Goal: Check status

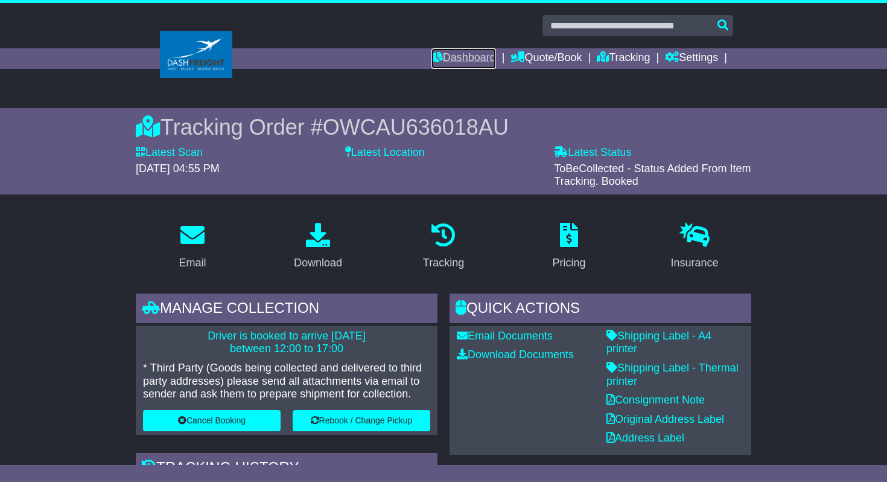
click at [468, 59] on link "Dashboard" at bounding box center [463, 58] width 65 height 21
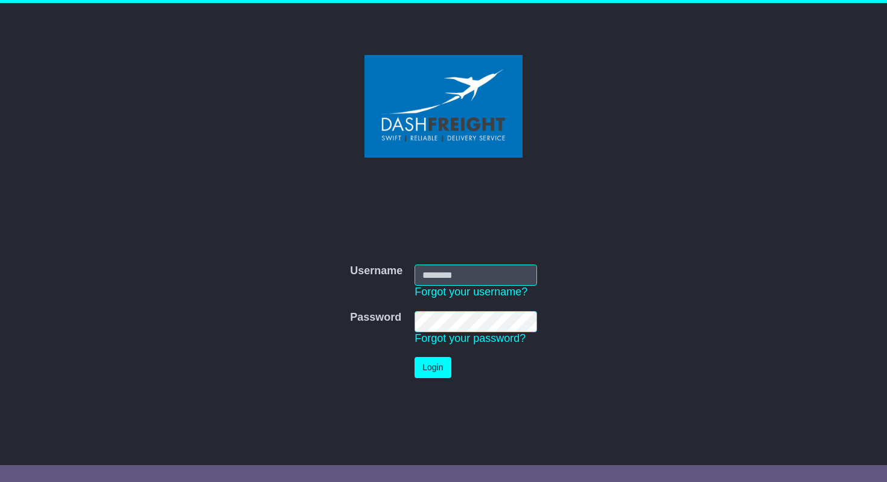
click at [474, 276] on input "Username" at bounding box center [476, 274] width 122 height 21
type input "**********"
click at [430, 366] on button "Login" at bounding box center [433, 367] width 36 height 21
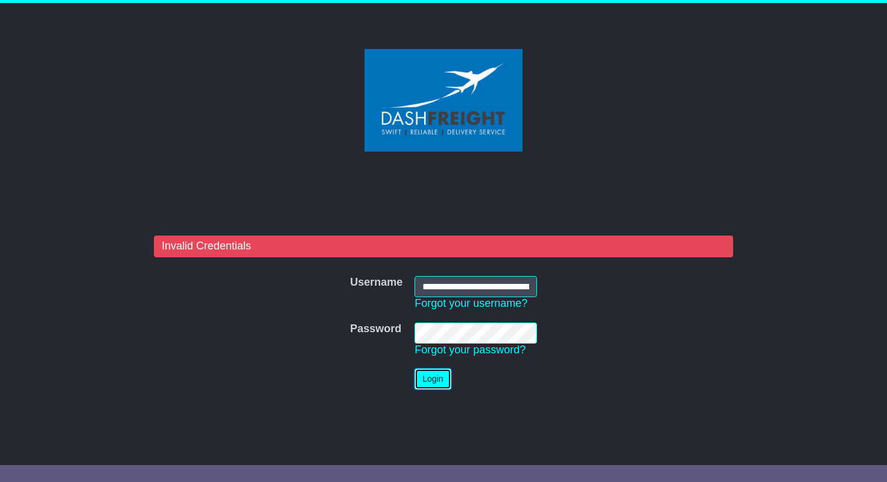
click at [437, 383] on button "Login" at bounding box center [433, 378] width 36 height 21
click at [433, 379] on button "Login" at bounding box center [433, 378] width 36 height 21
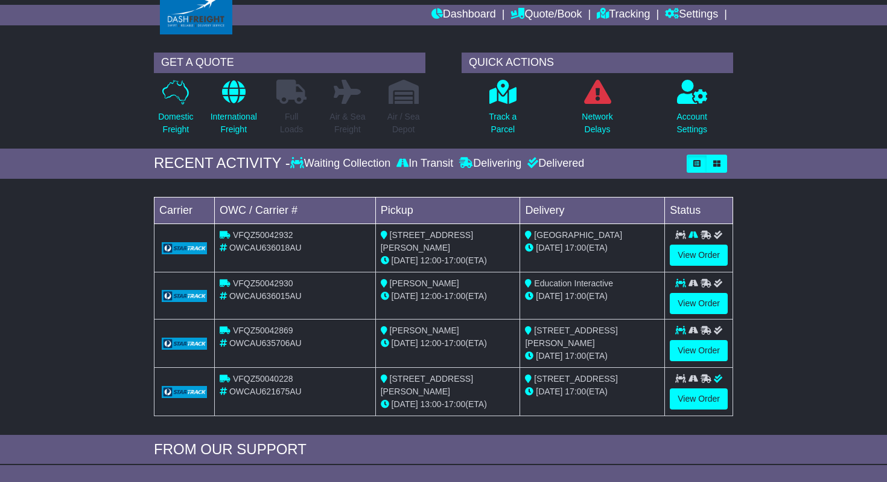
scroll to position [51, 0]
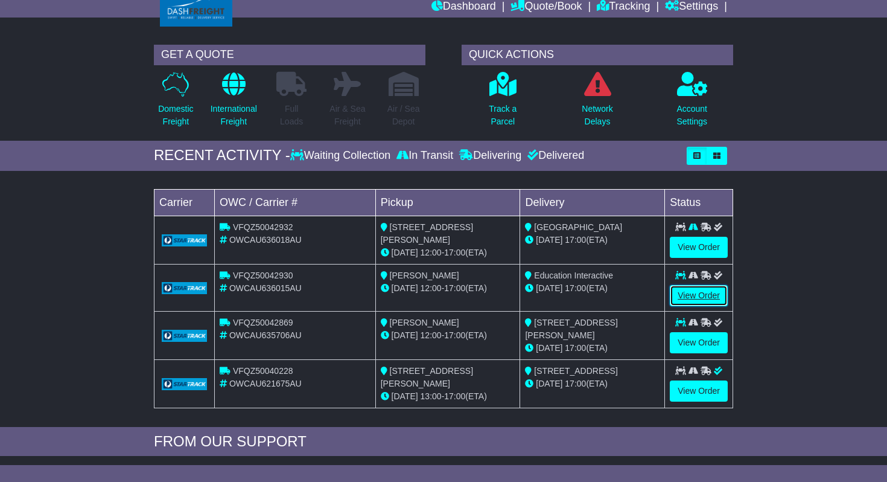
click at [700, 294] on link "View Order" at bounding box center [699, 295] width 58 height 21
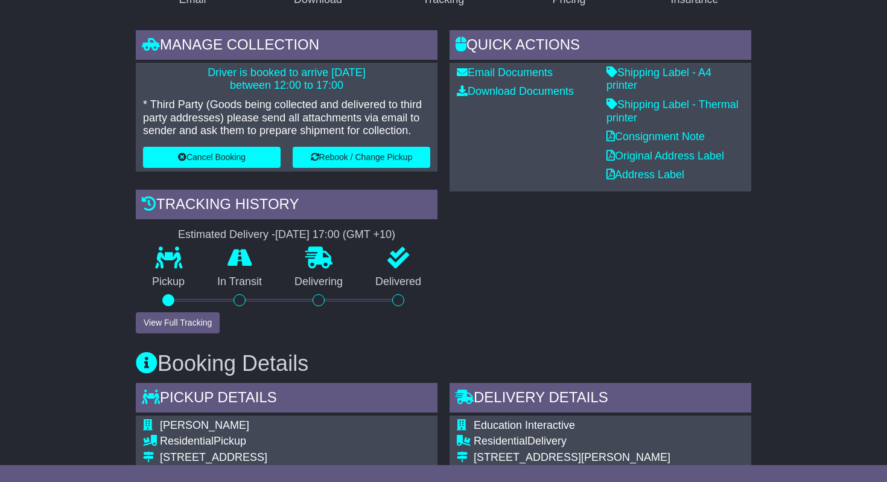
scroll to position [267, 0]
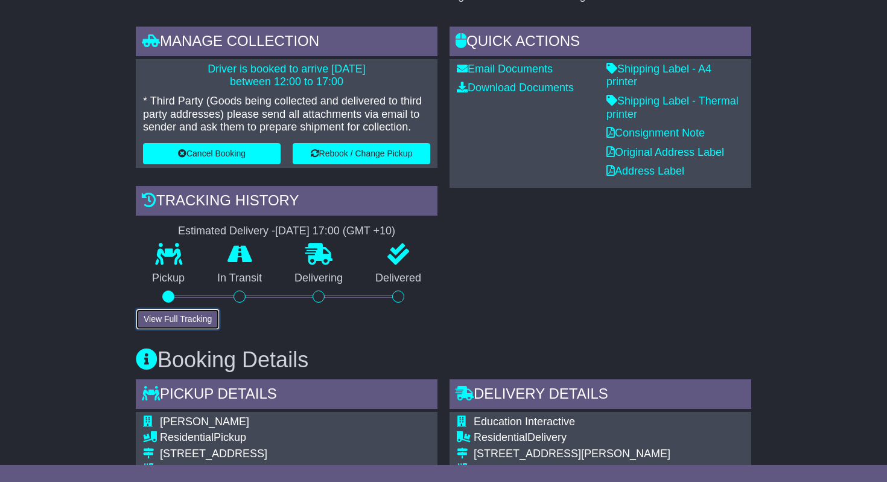
click at [181, 319] on button "View Full Tracking" at bounding box center [178, 318] width 84 height 21
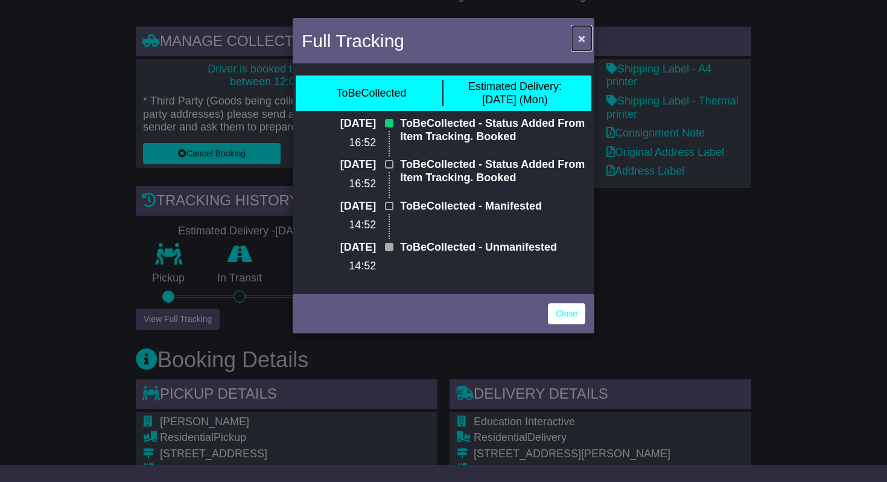
click at [580, 37] on span "×" at bounding box center [581, 38] width 7 height 14
